Goal: Check status: Check status

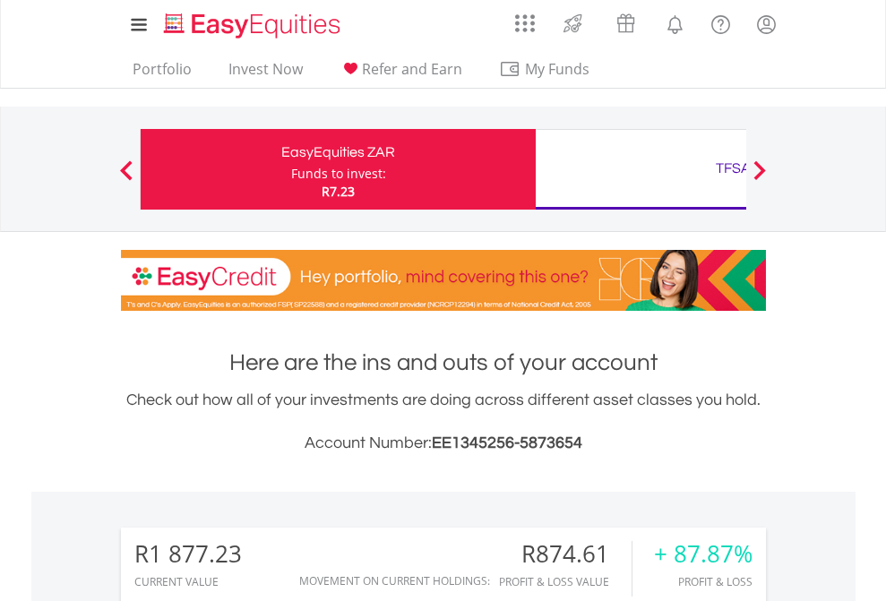
scroll to position [172, 281]
click at [291, 169] on div "Funds to invest:" at bounding box center [338, 174] width 95 height 18
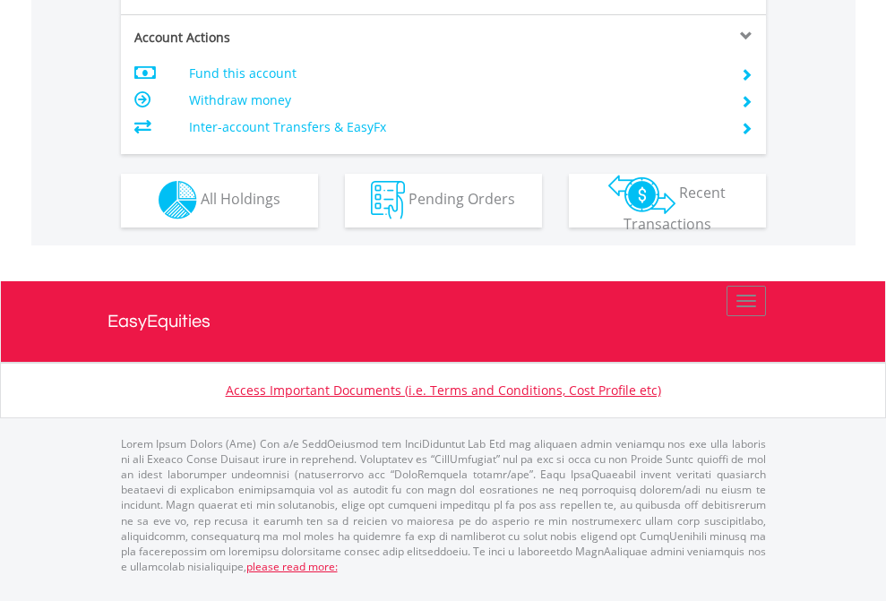
scroll to position [1676, 0]
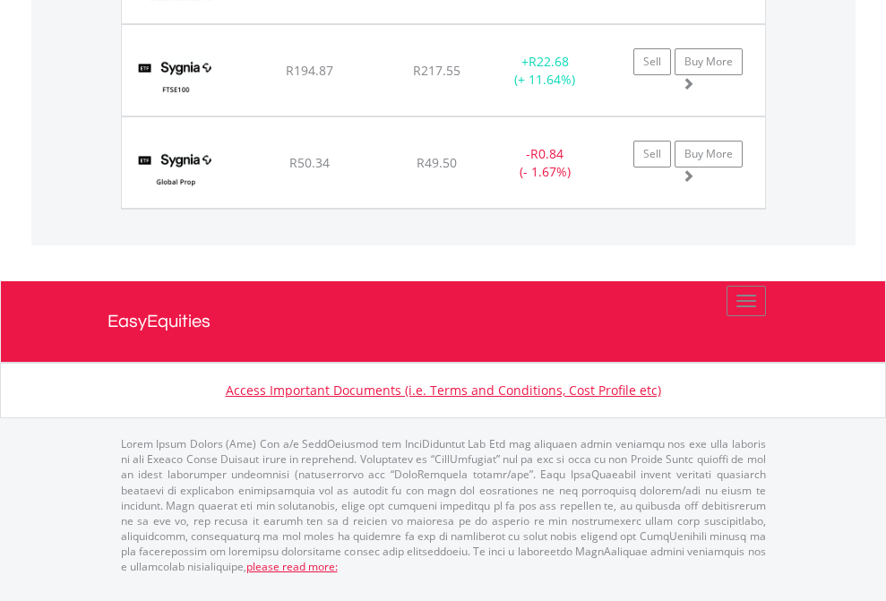
scroll to position [2066, 0]
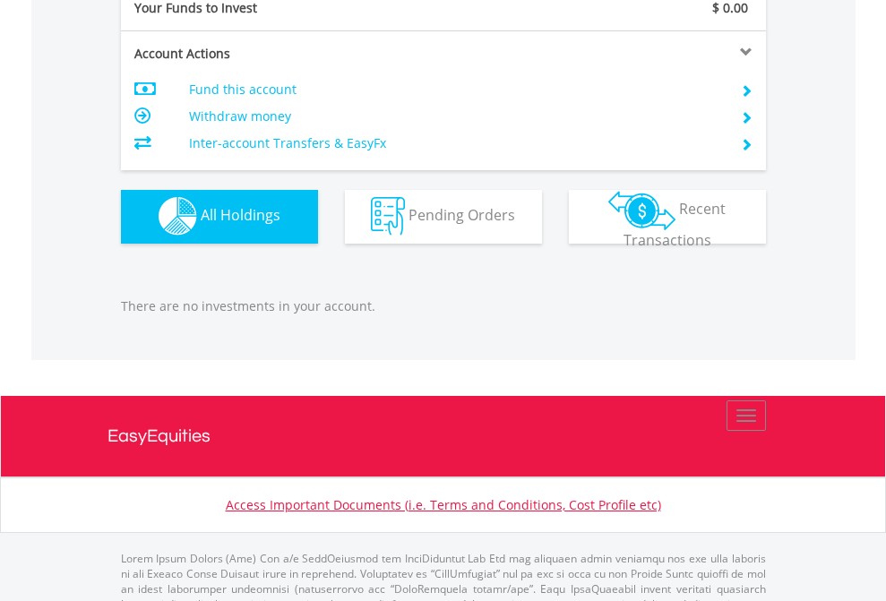
scroll to position [1774, 0]
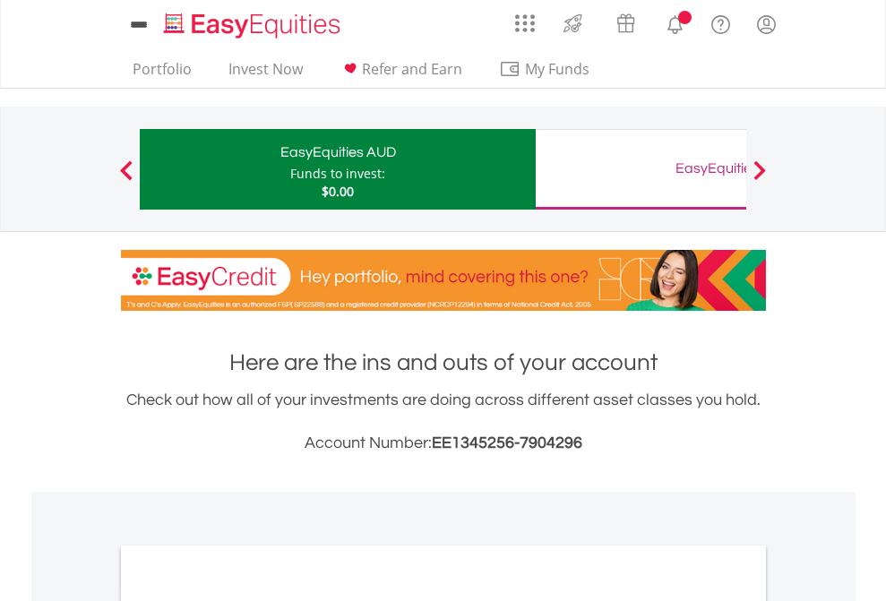
scroll to position [1077, 0]
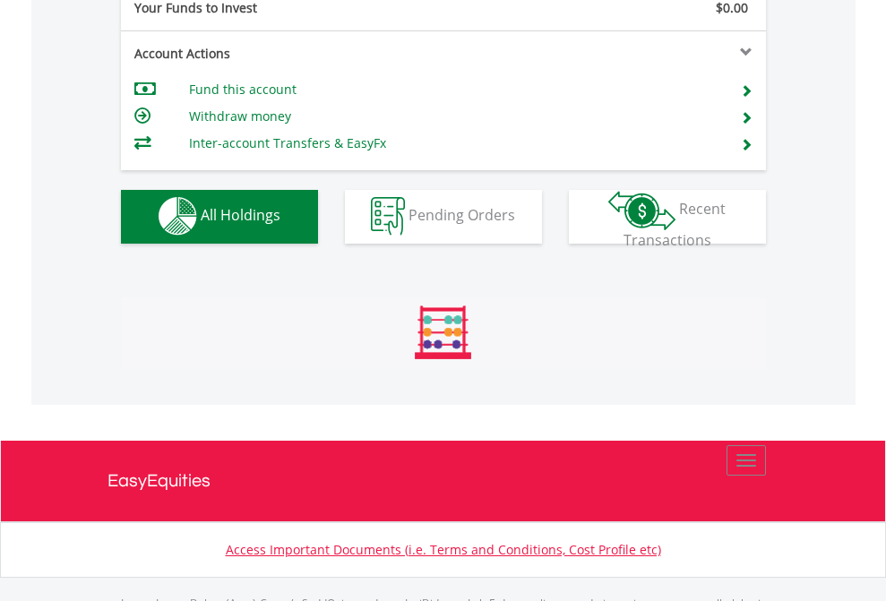
scroll to position [1774, 0]
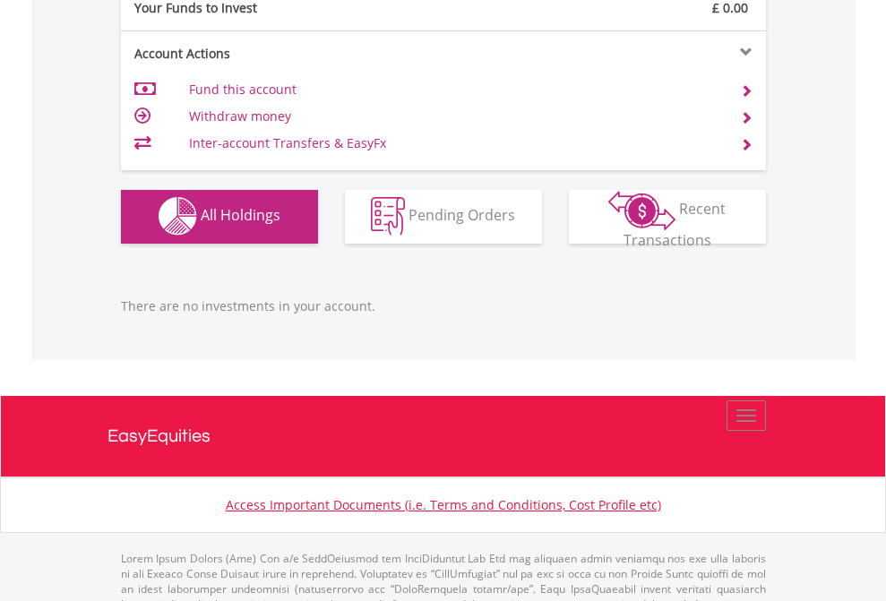
scroll to position [1774, 0]
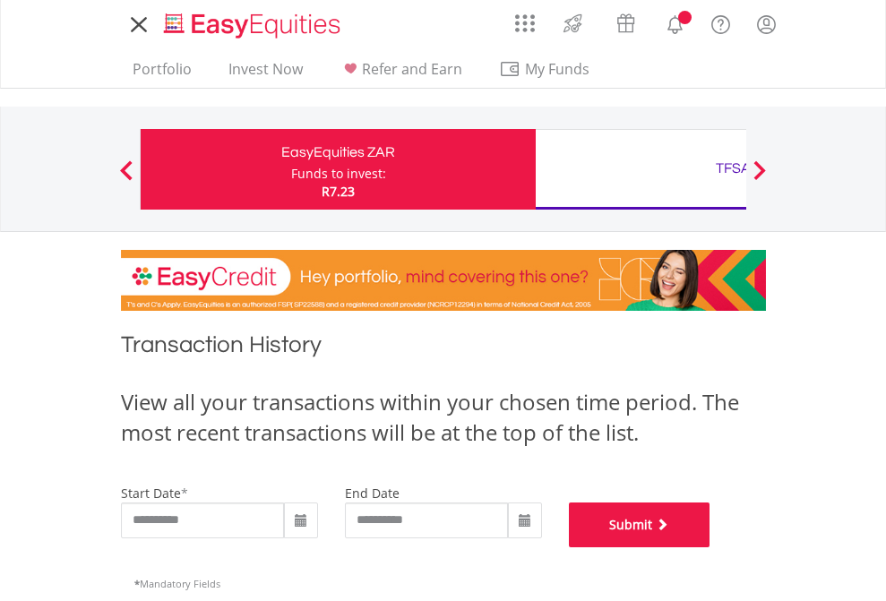
click at [711, 548] on button "Submit" at bounding box center [640, 525] width 142 height 45
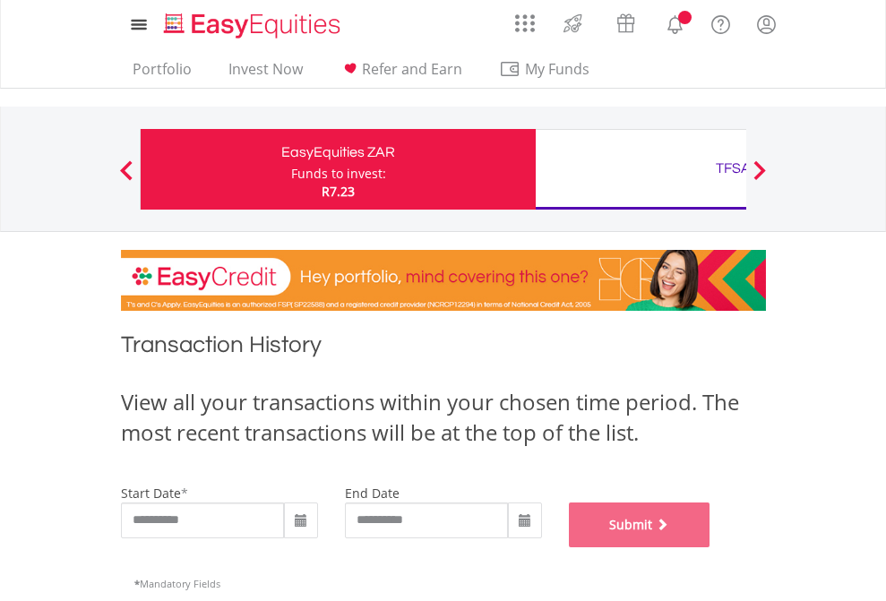
scroll to position [727, 0]
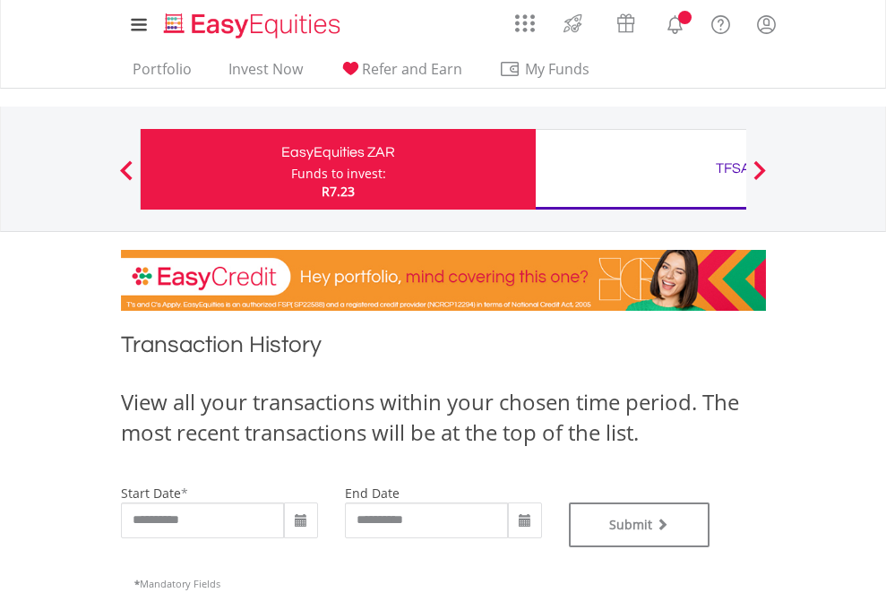
click at [641, 169] on div "TFSA" at bounding box center [734, 168] width 374 height 25
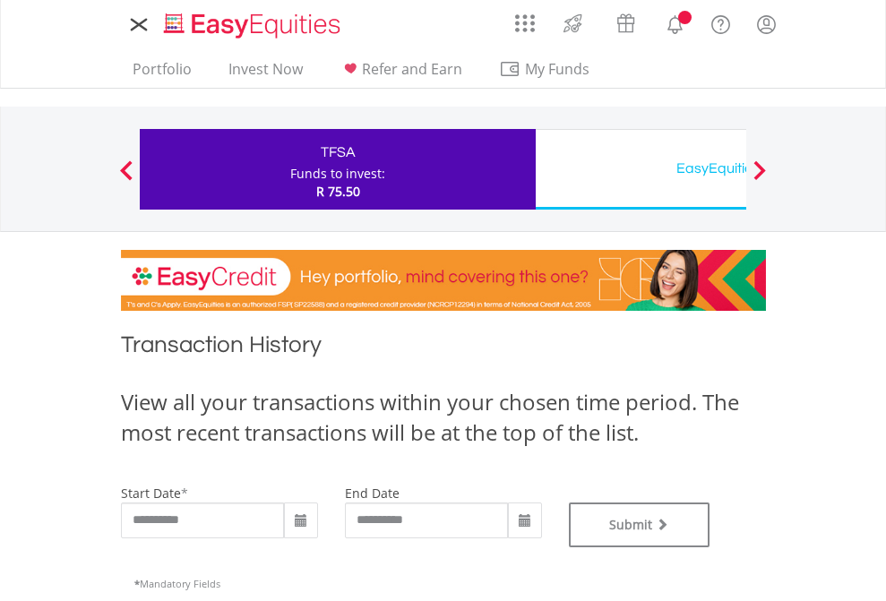
type input "**********"
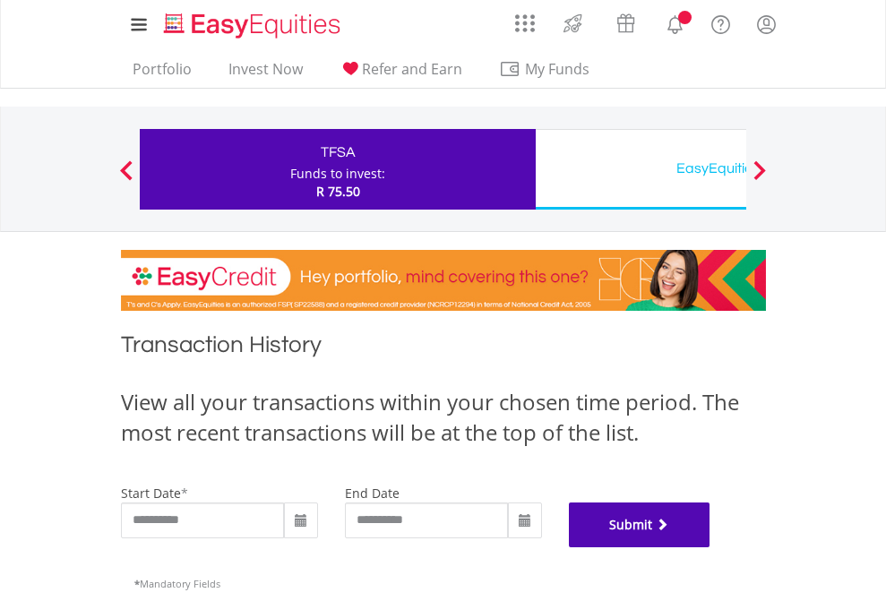
click at [711, 548] on button "Submit" at bounding box center [640, 525] width 142 height 45
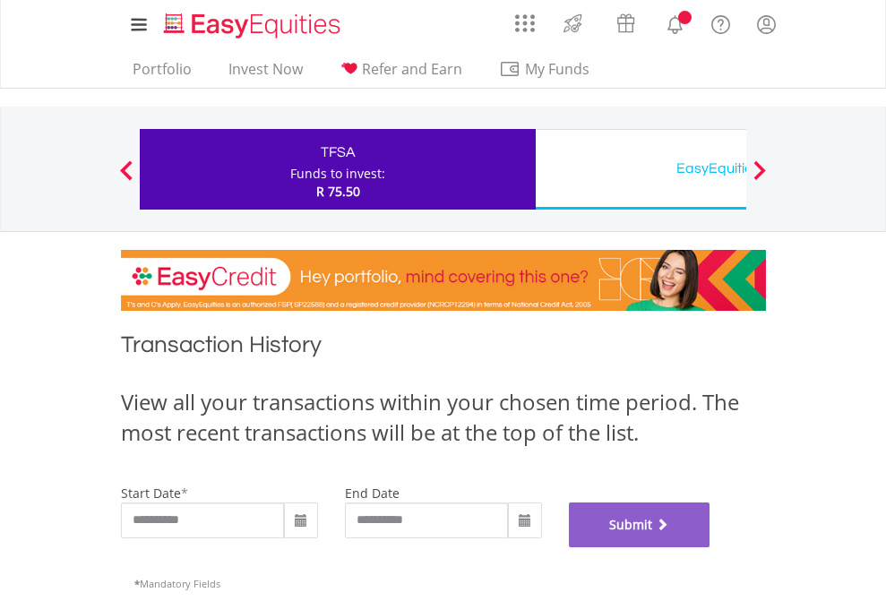
scroll to position [727, 0]
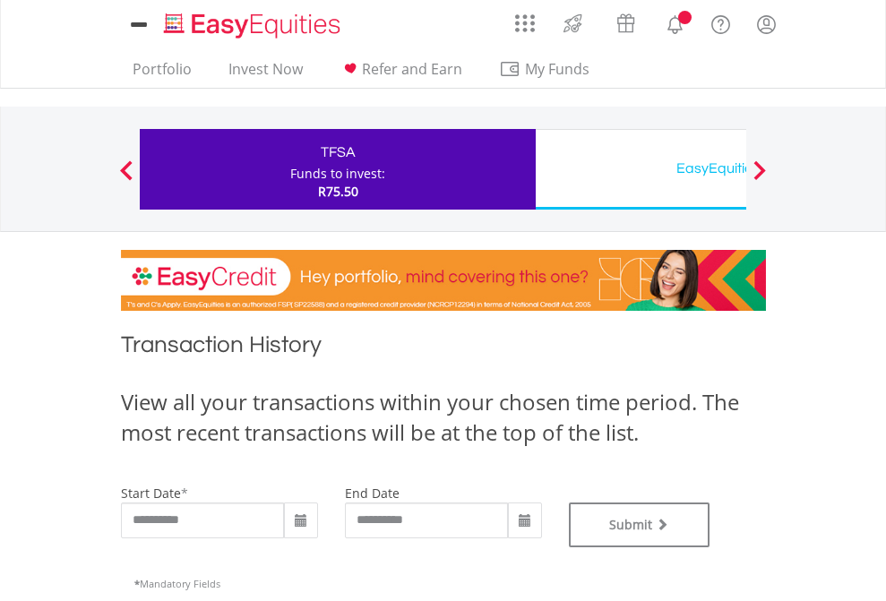
click at [641, 169] on div "EasyEquities USD" at bounding box center [734, 168] width 374 height 25
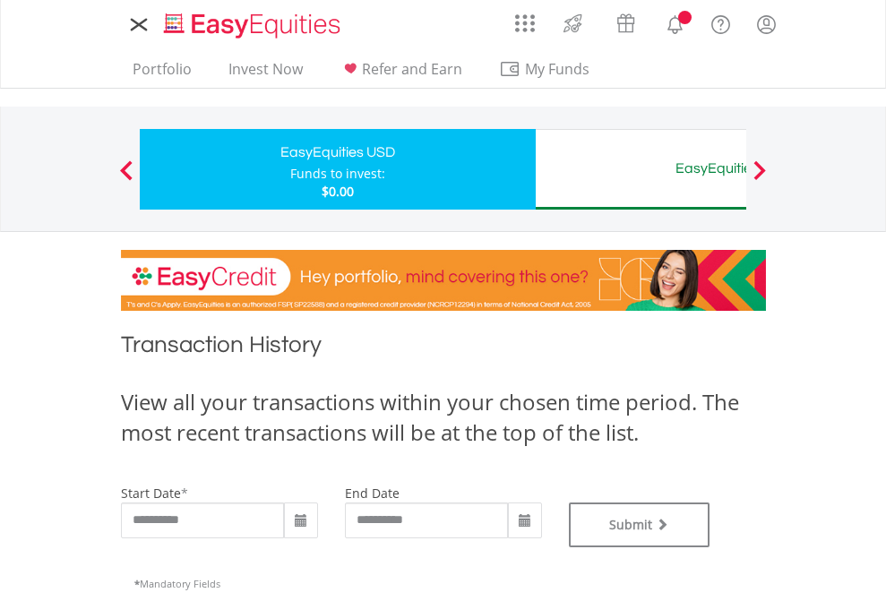
type input "**********"
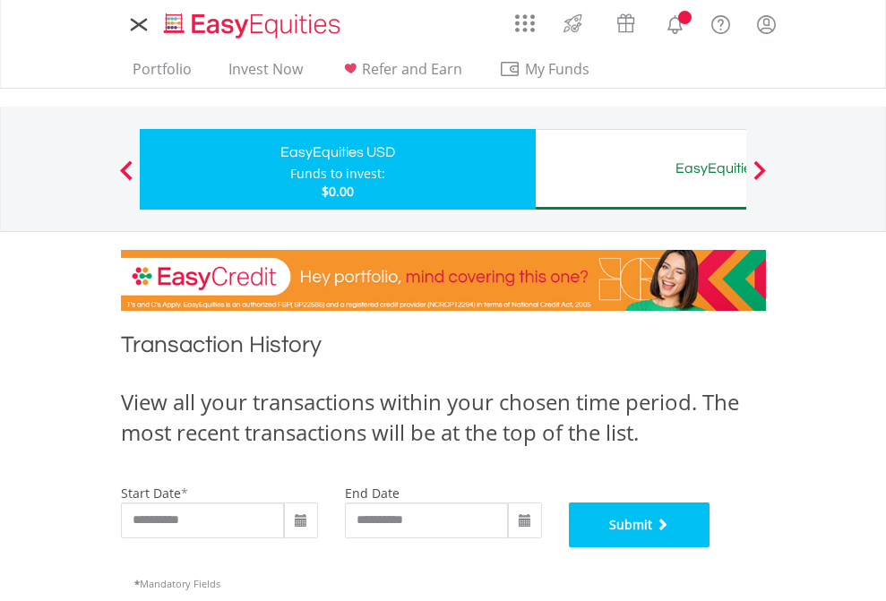
click at [711, 548] on button "Submit" at bounding box center [640, 525] width 142 height 45
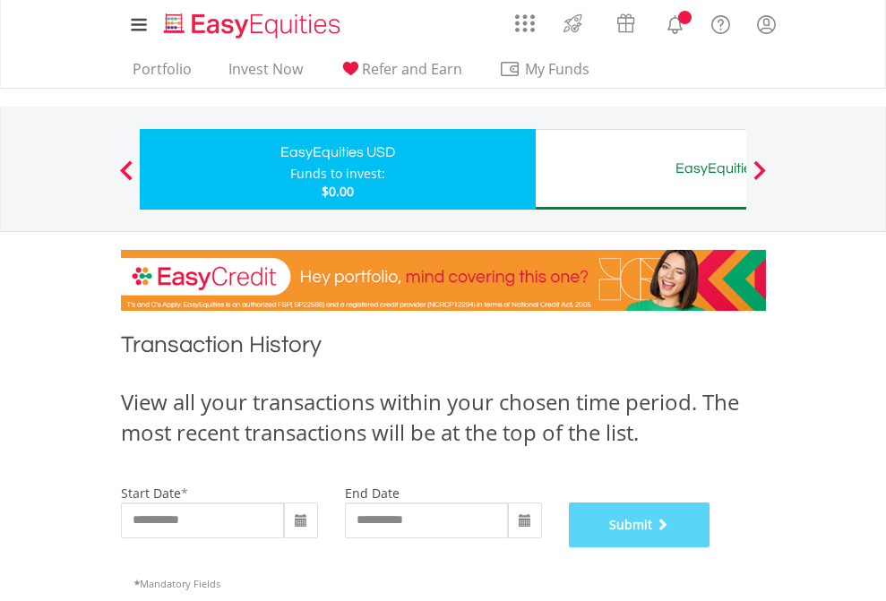
scroll to position [727, 0]
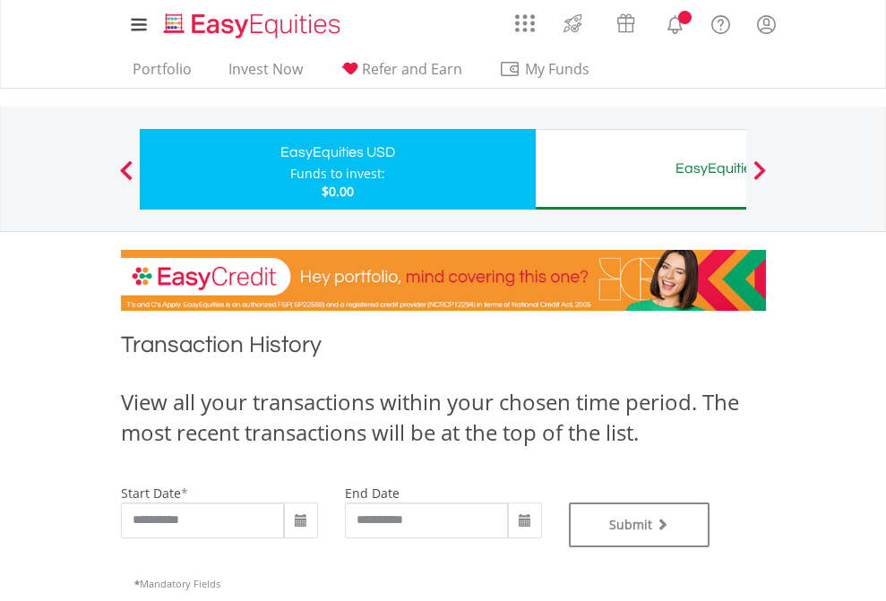
click at [641, 169] on div "EasyEquities AUD" at bounding box center [734, 168] width 374 height 25
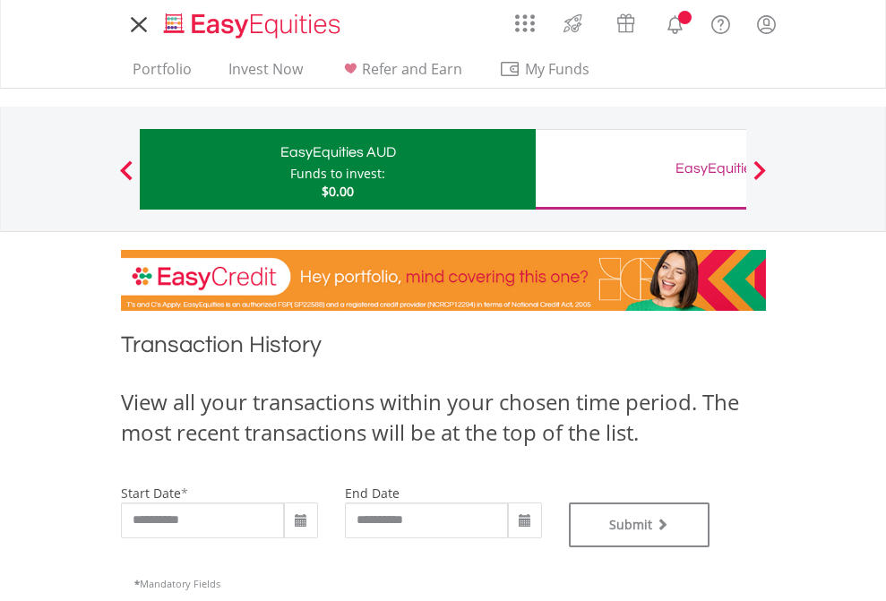
type input "**********"
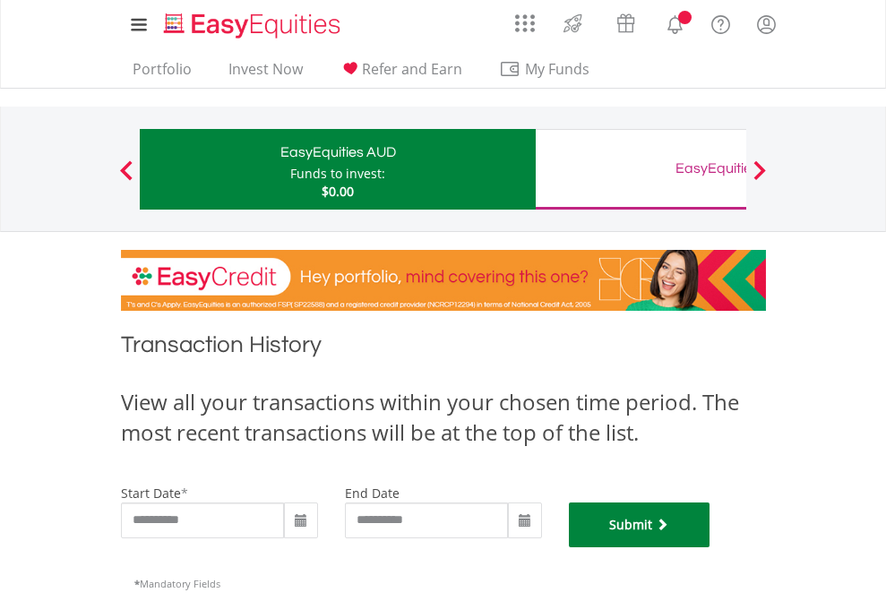
click at [711, 548] on button "Submit" at bounding box center [640, 525] width 142 height 45
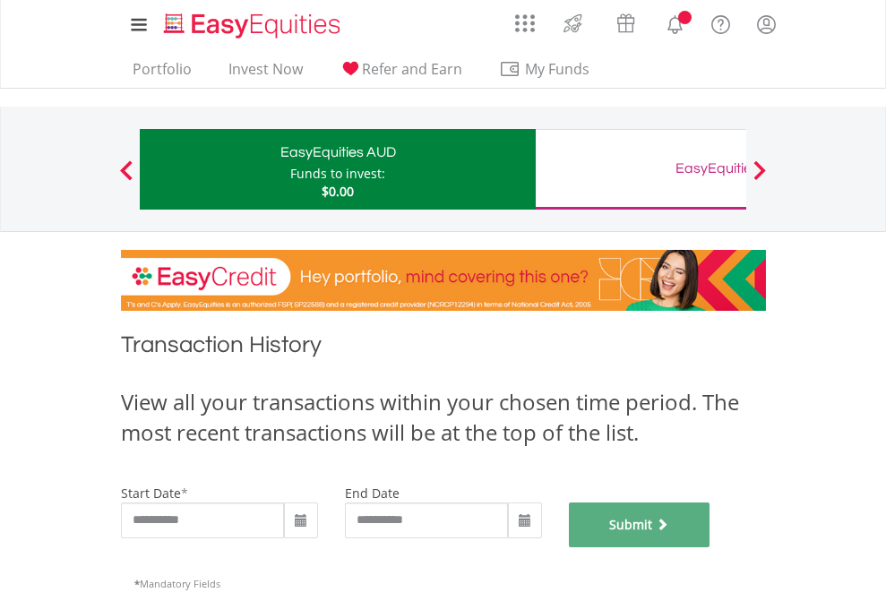
scroll to position [727, 0]
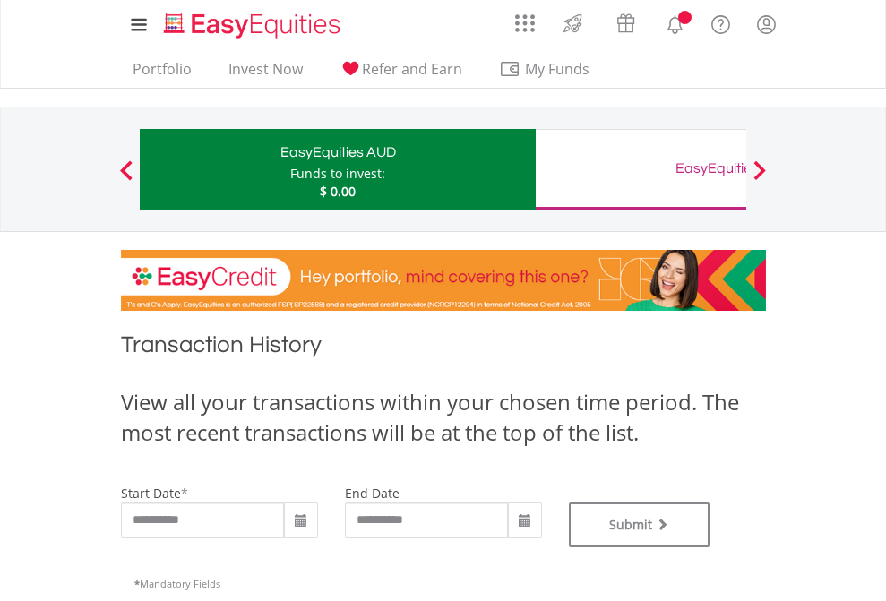
click at [641, 169] on div "EasyEquities GBP" at bounding box center [734, 168] width 374 height 25
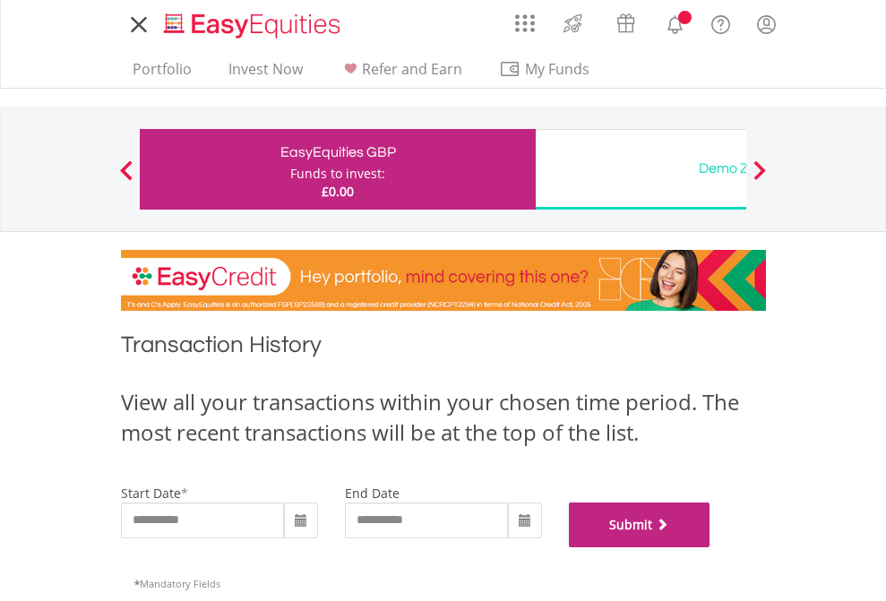
click at [711, 548] on button "Submit" at bounding box center [640, 525] width 142 height 45
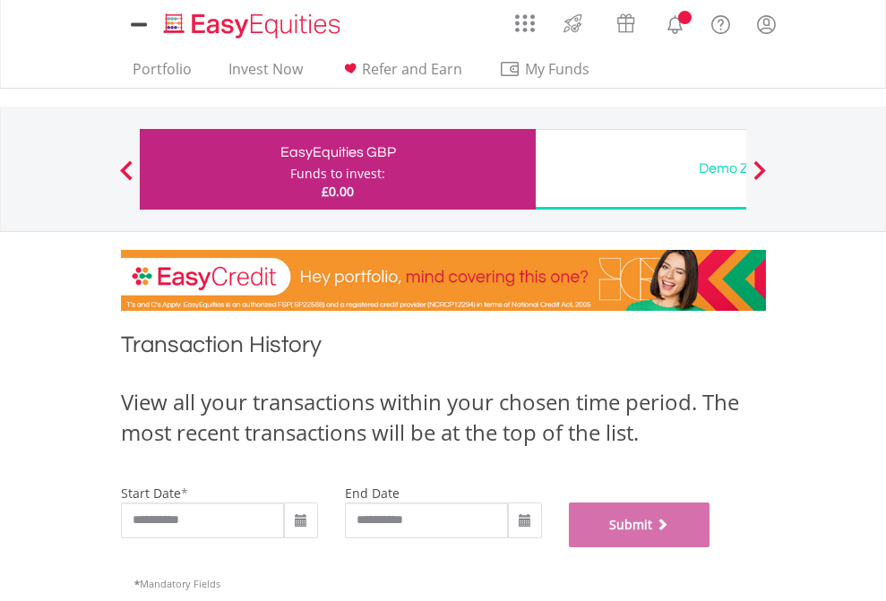
scroll to position [727, 0]
